Goal: Transaction & Acquisition: Purchase product/service

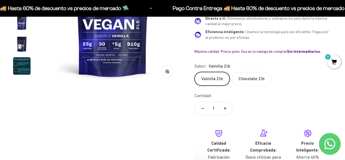
scroll to position [137, 0]
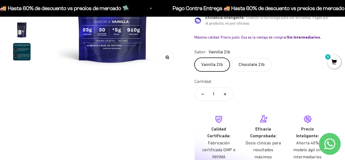
click at [211, 62] on label "Vainilla 2lb" at bounding box center [212, 65] width 35 height 14
click at [195, 58] on input "Vainilla 2lb" at bounding box center [194, 57] width 0 height 0
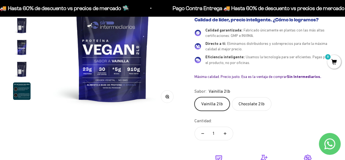
scroll to position [191, 0]
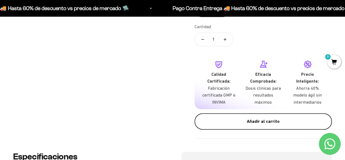
click at [256, 121] on div "Añadir al carrito" at bounding box center [264, 121] width 116 height 7
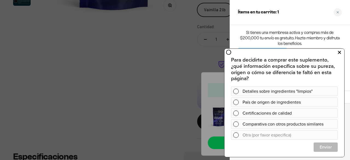
click at [340, 51] on icon at bounding box center [339, 52] width 3 height 7
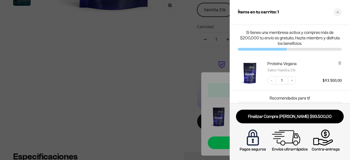
click at [143, 80] on div at bounding box center [175, 80] width 350 height 160
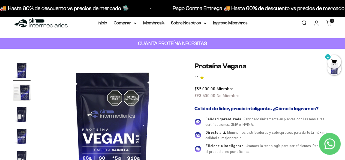
scroll to position [0, 0]
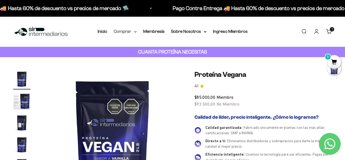
click at [135, 31] on icon at bounding box center [135, 32] width 3 height 2
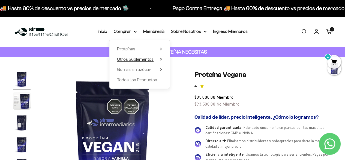
click at [160, 58] on icon at bounding box center [161, 59] width 2 height 3
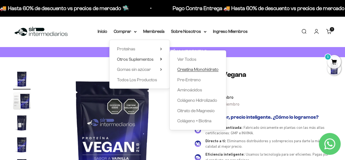
click at [186, 69] on span "Creatina Monohidrato" at bounding box center [198, 69] width 41 height 5
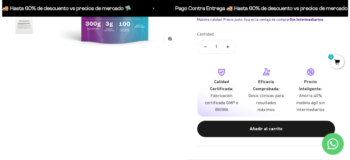
scroll to position [164, 0]
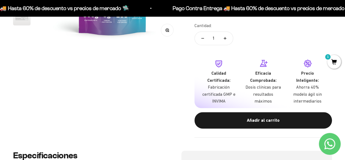
click at [268, 118] on div "Añadir al carrito" at bounding box center [264, 120] width 116 height 7
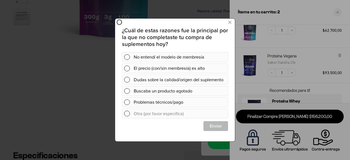
scroll to position [0, 0]
click at [231, 23] on icon at bounding box center [229, 22] width 3 height 7
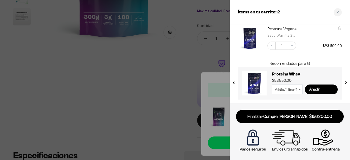
scroll to position [70, 0]
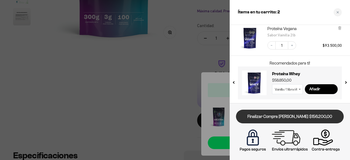
click at [285, 119] on link "Finalizar Compra Segura $156.200,00" at bounding box center [290, 117] width 108 height 14
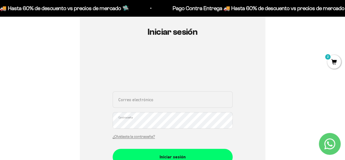
scroll to position [55, 0]
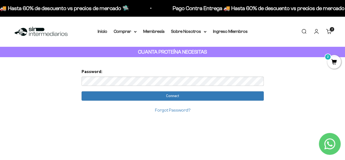
click at [317, 33] on link "Iniciar sesión" at bounding box center [317, 31] width 6 height 6
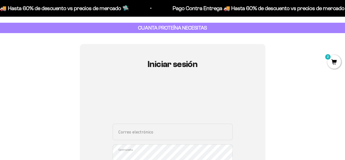
scroll to position [55, 0]
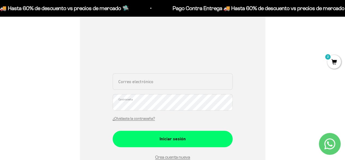
scroll to position [109, 0]
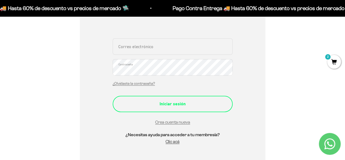
type input "[EMAIL_ADDRESS][DOMAIN_NAME]"
click at [165, 102] on div "Iniciar sesión" at bounding box center [173, 103] width 98 height 7
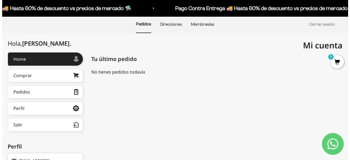
scroll to position [55, 0]
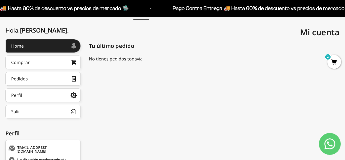
click at [334, 63] on span "2" at bounding box center [335, 62] width 14 height 14
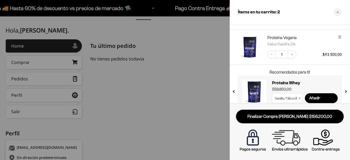
scroll to position [70, 0]
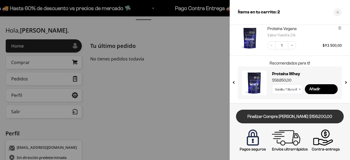
click at [278, 118] on link "Finalizar Compra Segura $156.200,00" at bounding box center [290, 117] width 108 height 14
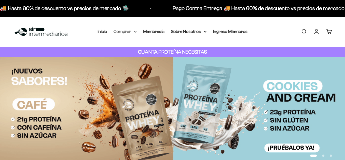
drag, startPoint x: 0, startPoint y: 0, endPoint x: 135, endPoint y: 33, distance: 139.3
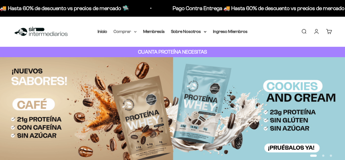
click at [135, 33] on summary "Comprar" at bounding box center [125, 31] width 23 height 7
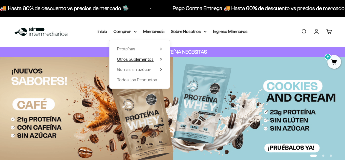
click at [159, 59] on summary "Otros Suplementos" at bounding box center [139, 59] width 45 height 7
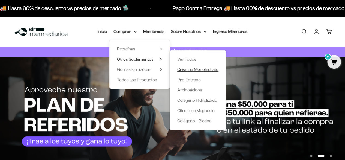
click at [182, 69] on span "Creatina Monohidrato" at bounding box center [198, 69] width 41 height 5
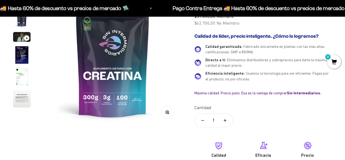
click at [109, 86] on img at bounding box center [113, 57] width 138 height 138
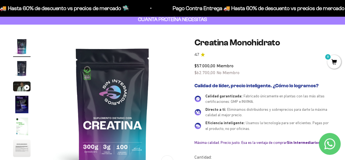
scroll to position [27, 0]
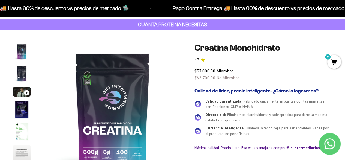
click at [25, 75] on img "Ir al artículo 2" at bounding box center [21, 73] width 17 height 17
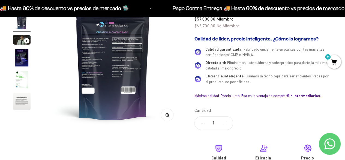
scroll to position [82, 0]
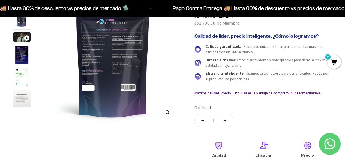
click at [120, 56] on img at bounding box center [113, 57] width 138 height 138
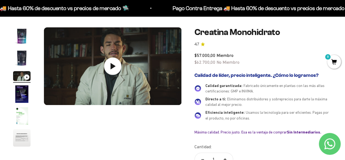
scroll to position [55, 0]
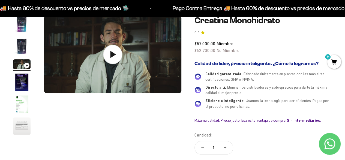
click at [113, 53] on icon at bounding box center [113, 54] width 5 height 7
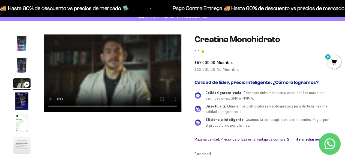
scroll to position [27, 0]
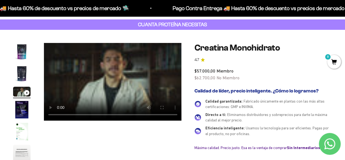
click at [93, 138] on product-gallery "Zoom Ir al artículo 1 Ir al artículo 2 Ir al artículo 3 Ir al artículo 4 Ir al …" at bounding box center [97, 103] width 169 height 121
click at [24, 113] on img "Ir al artículo 4" at bounding box center [21, 109] width 17 height 17
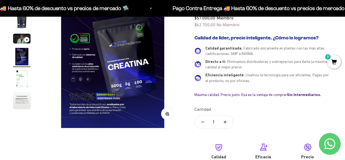
scroll to position [82, 0]
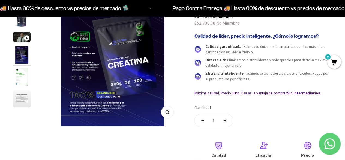
click at [23, 97] on img "Ir al artículo 6" at bounding box center [21, 98] width 17 height 17
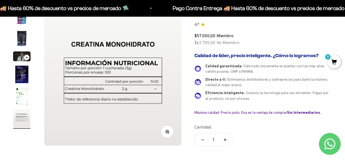
scroll to position [27, 0]
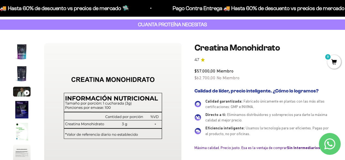
click at [26, 74] on img "Ir al artículo 2" at bounding box center [21, 73] width 17 height 17
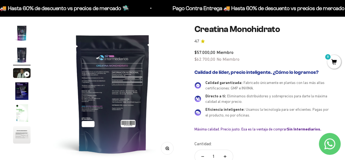
scroll to position [55, 0]
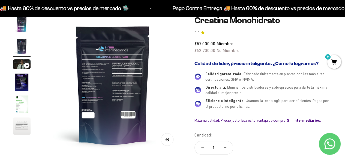
click at [98, 67] on img at bounding box center [113, 85] width 138 height 138
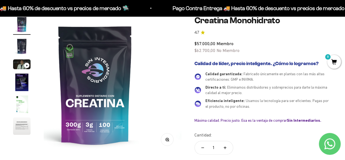
scroll to position [0, 0]
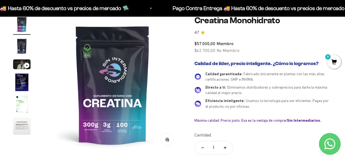
click at [23, 39] on img "Ir al artículo 2" at bounding box center [21, 45] width 17 height 17
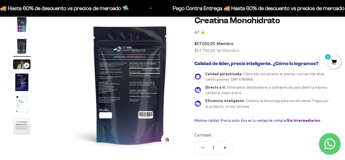
scroll to position [0, 141]
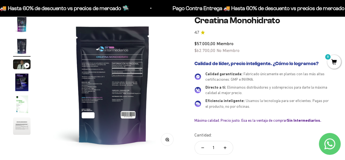
click at [169, 141] on button "Zoom" at bounding box center [167, 139] width 12 height 12
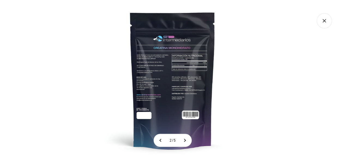
click at [119, 82] on img at bounding box center [173, 80] width 160 height 160
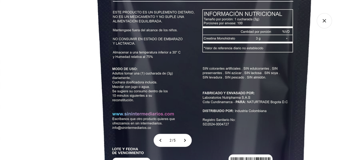
click at [324, 20] on icon "Cerrar galería" at bounding box center [324, 20] width 15 height 15
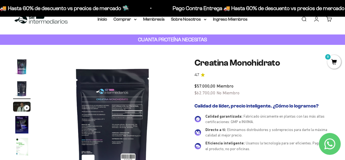
scroll to position [0, 0]
